Goal: Transaction & Acquisition: Purchase product/service

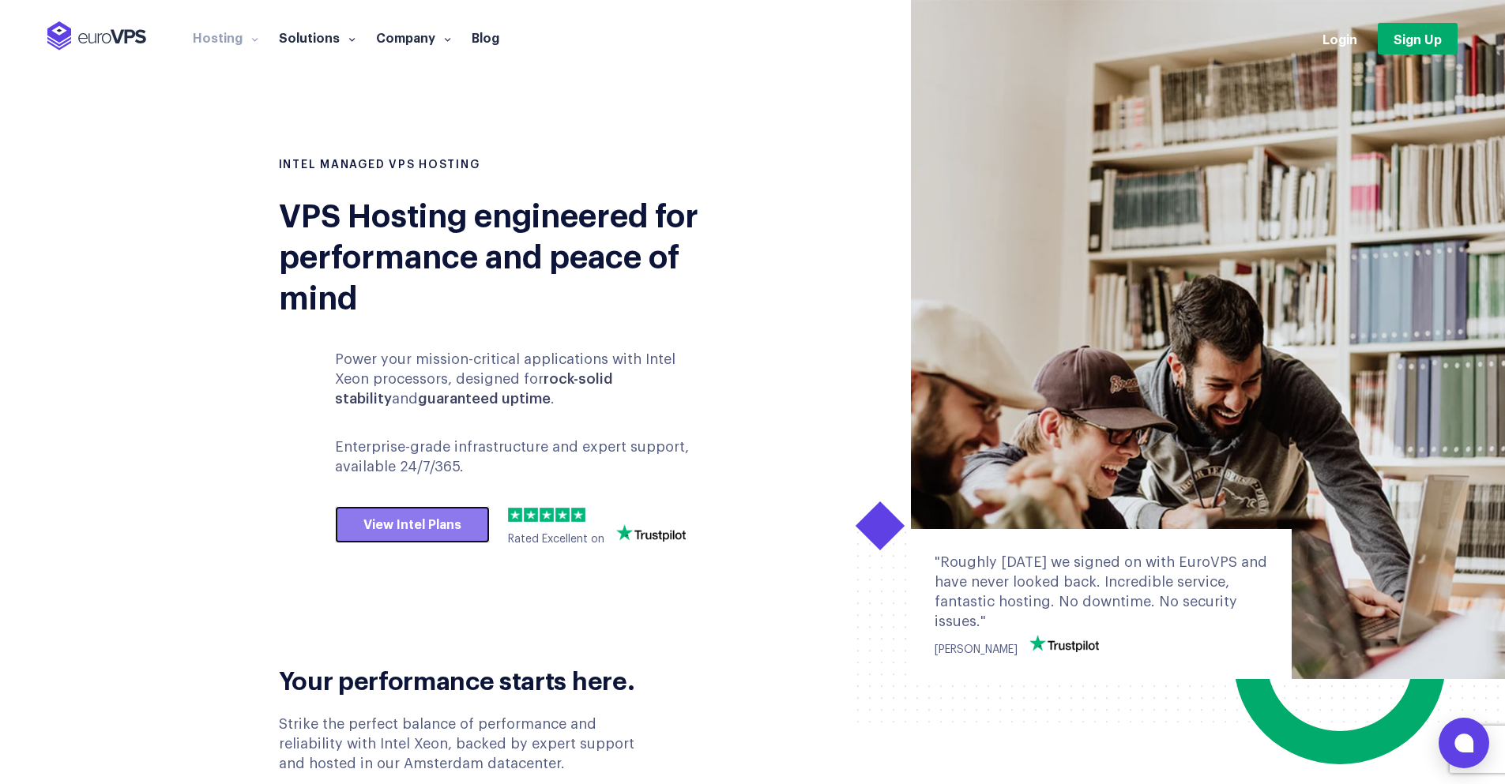
click at [420, 543] on link "View Intel Plans" at bounding box center [412, 525] width 155 height 38
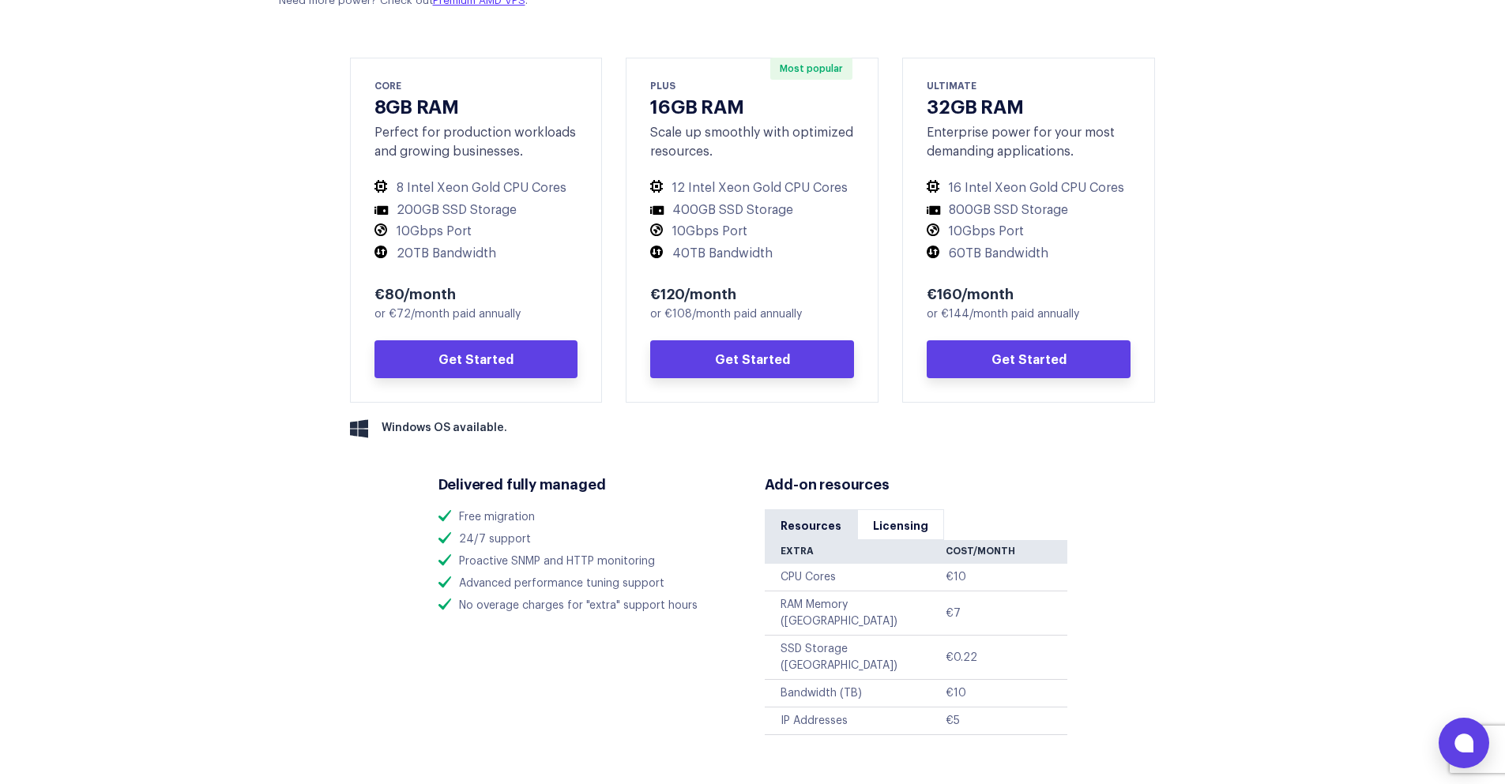
scroll to position [821, 0]
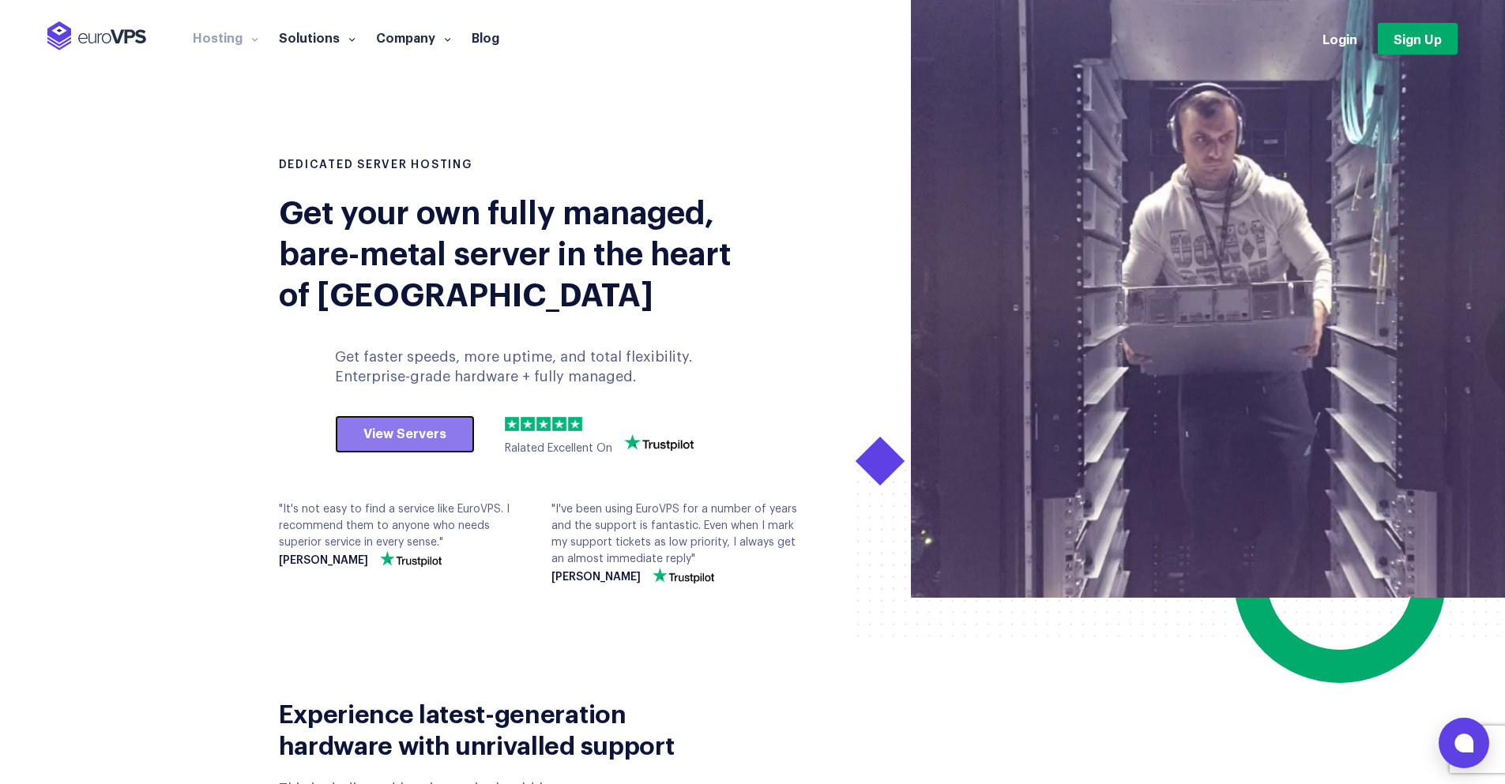
click at [432, 415] on link "View Servers" at bounding box center [405, 434] width 140 height 38
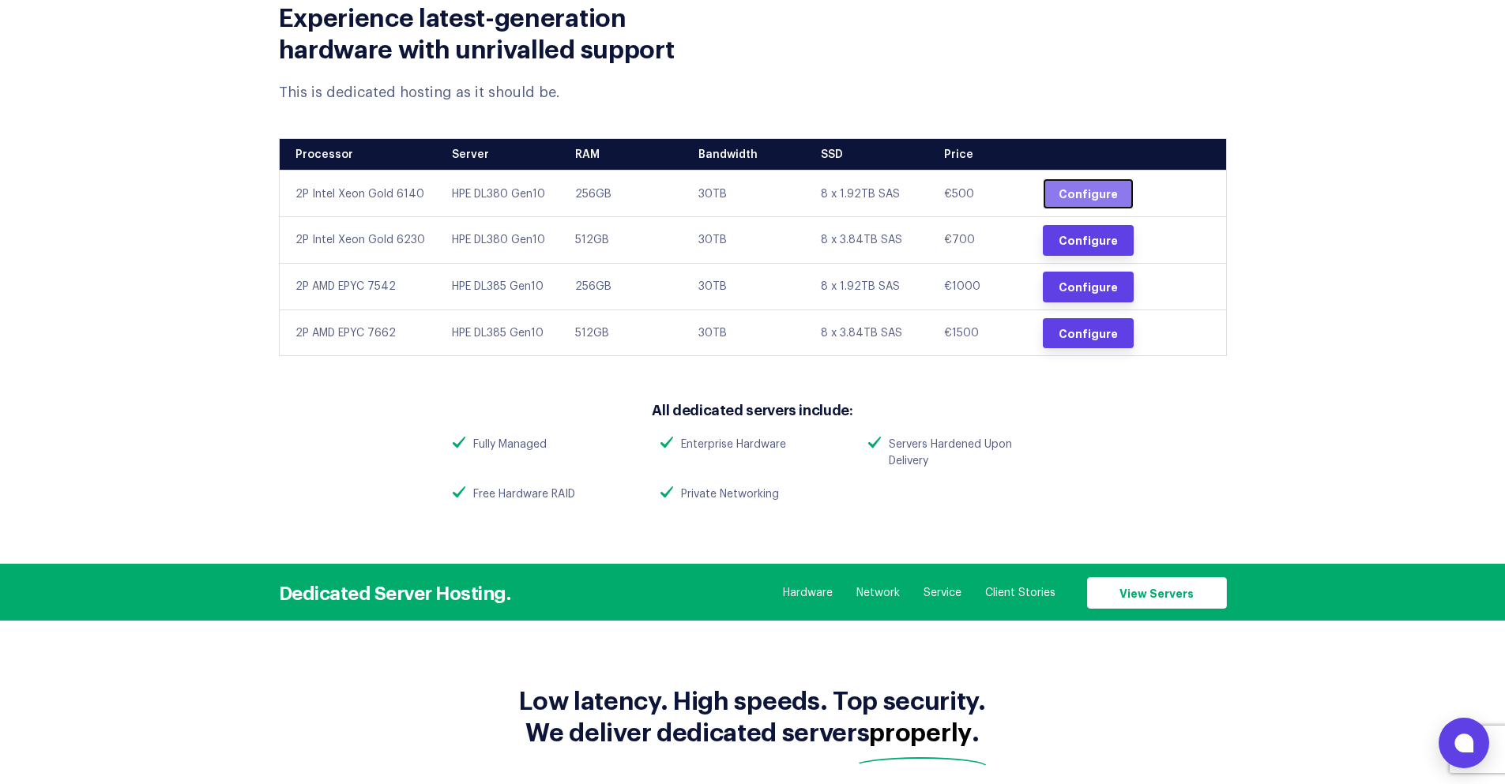
click at [1064, 185] on link "Configure" at bounding box center [1088, 194] width 91 height 31
